Goal: Navigation & Orientation: Find specific page/section

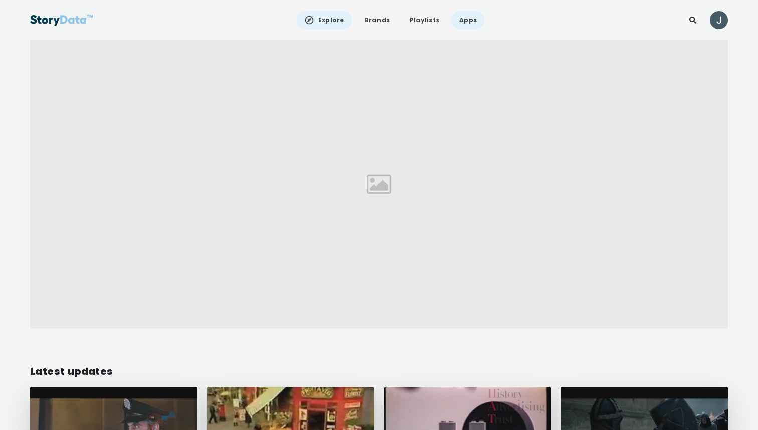
click at [467, 16] on link "Apps" at bounding box center [468, 20] width 34 height 18
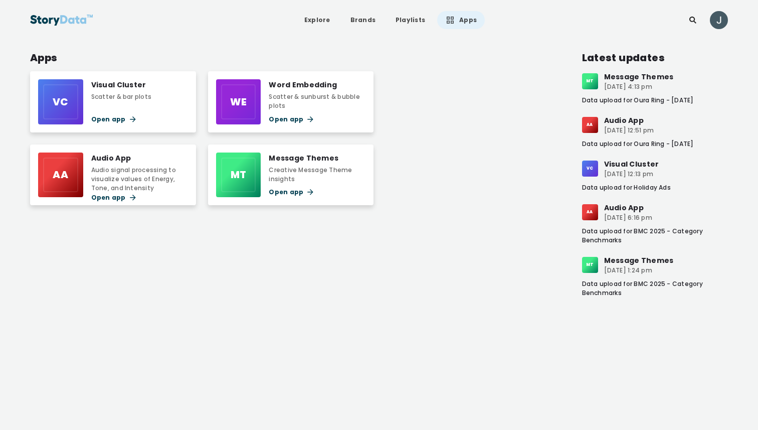
click at [454, 22] on link "Apps" at bounding box center [461, 20] width 48 height 18
click at [411, 24] on link "Playlists" at bounding box center [410, 20] width 46 height 18
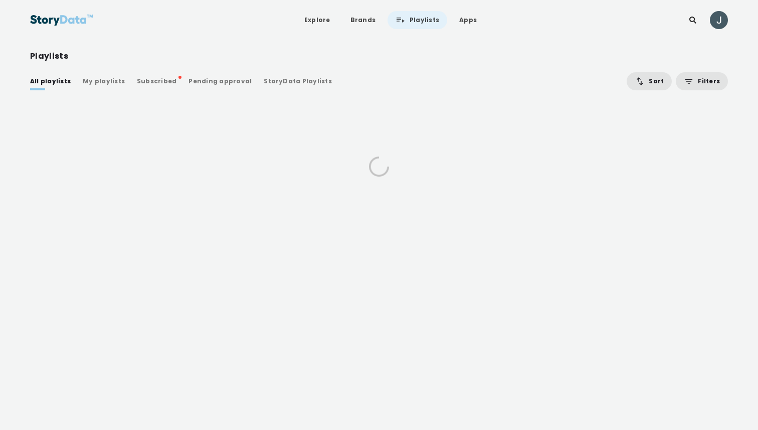
click at [445, 24] on div "Explore Brands Playlists Apps" at bounding box center [390, 20] width 188 height 18
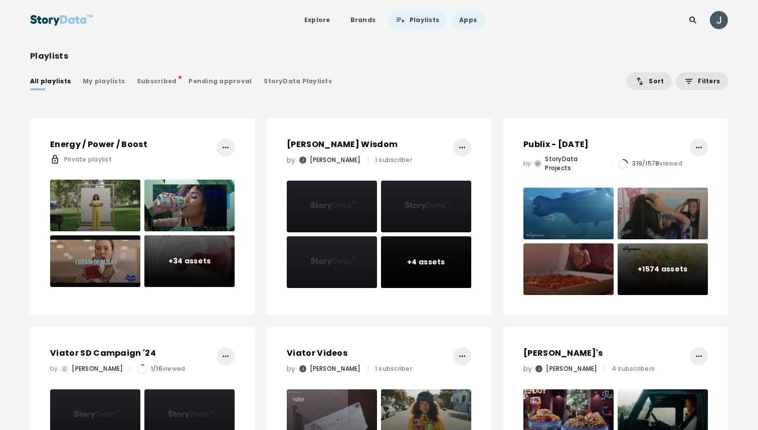
click at [467, 22] on link "Apps" at bounding box center [468, 20] width 34 height 18
